Goal: Transaction & Acquisition: Book appointment/travel/reservation

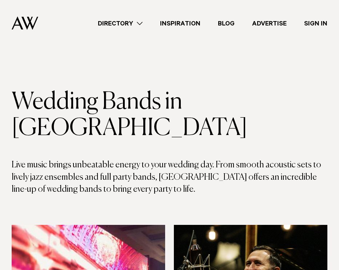
scroll to position [5156, 0]
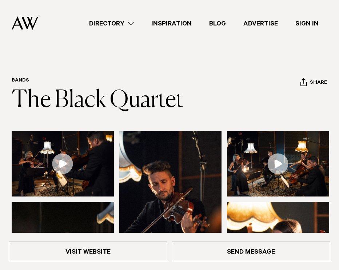
scroll to position [332, 0]
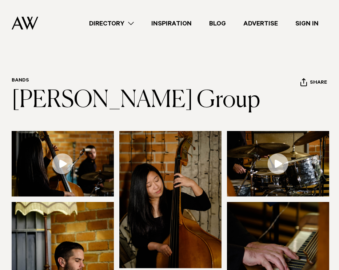
scroll to position [343, 0]
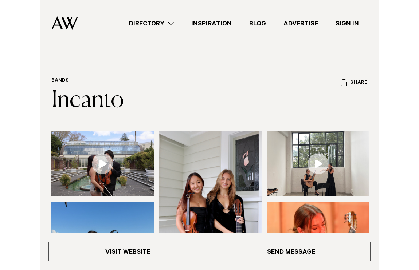
scroll to position [285, 0]
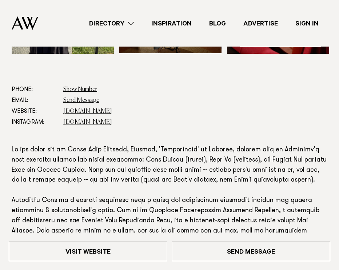
click at [147, 116] on dd "lorakurusaguitarist.com" at bounding box center [195, 111] width 264 height 11
click at [103, 111] on link "lorakurusaguitarist.com" at bounding box center [87, 111] width 49 height 6
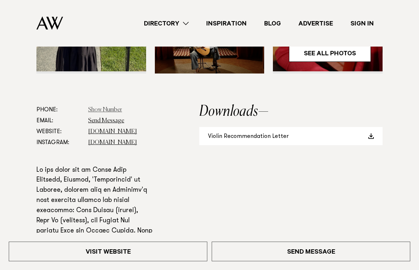
click at [118, 110] on link "Show Number" at bounding box center [105, 110] width 34 height 6
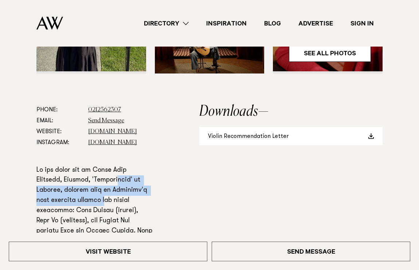
drag, startPoint x: 122, startPoint y: 179, endPoint x: 108, endPoint y: 200, distance: 24.5
click at [109, 199] on p at bounding box center [94, 267] width 116 height 203
click at [108, 201] on p at bounding box center [94, 267] width 116 height 203
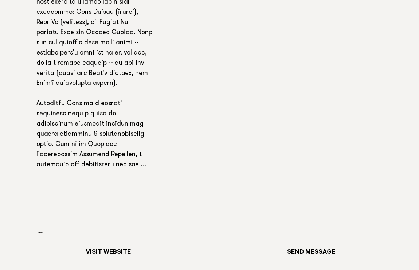
scroll to position [486, 0]
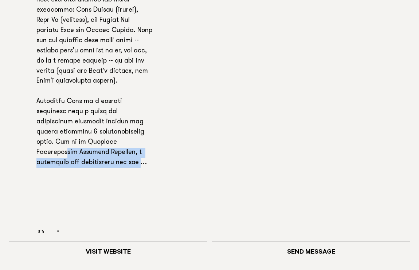
drag, startPoint x: 96, startPoint y: 165, endPoint x: 96, endPoint y: 145, distance: 20.8
click at [96, 145] on p at bounding box center [94, 66] width 116 height 203
drag, startPoint x: 96, startPoint y: 142, endPoint x: 93, endPoint y: 157, distance: 15.2
click at [94, 157] on p at bounding box center [94, 66] width 116 height 203
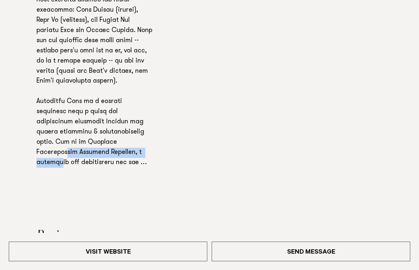
click at [93, 157] on p at bounding box center [94, 66] width 116 height 203
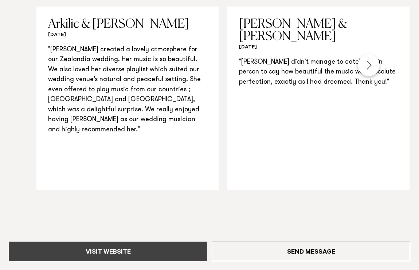
scroll to position [743, 0]
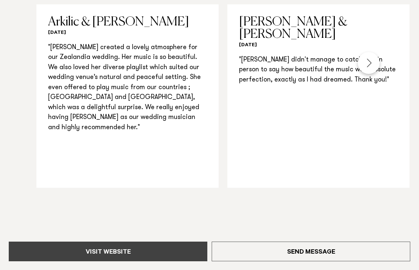
click at [98, 253] on link "Visit Website" at bounding box center [108, 252] width 198 height 20
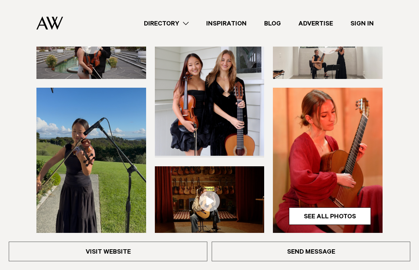
scroll to position [0, 0]
